Goal: Information Seeking & Learning: Learn about a topic

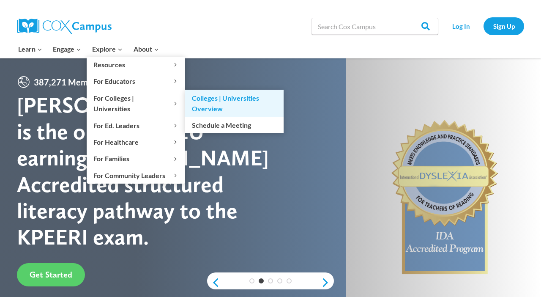
click at [197, 103] on link "Colleges | Universities Overview" at bounding box center [234, 103] width 98 height 27
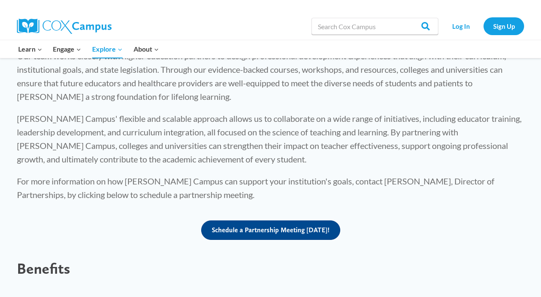
scroll to position [281, 0]
